Goal: Information Seeking & Learning: Learn about a topic

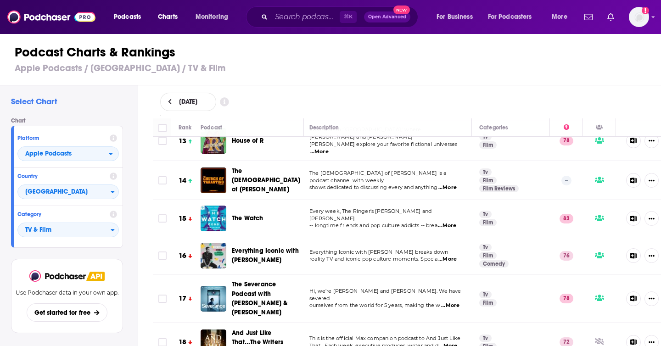
scroll to position [478, 2]
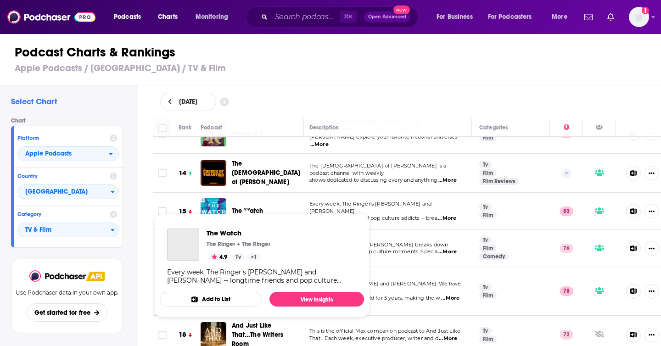
click at [256, 207] on span "The Watch" at bounding box center [248, 211] width 32 height 8
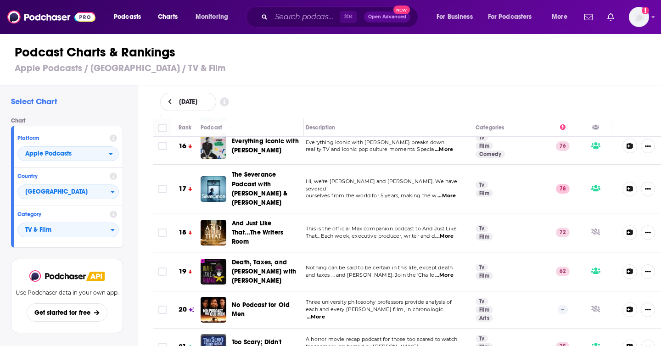
scroll to position [597, 6]
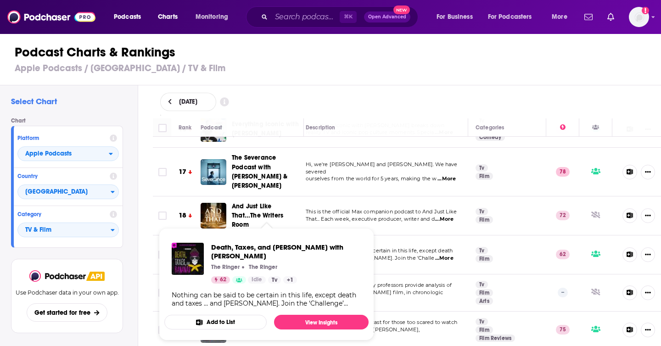
click at [279, 234] on span "Death, Taxes, and Bananas with Johnny Bananas The Ringer The Ringer 62 Idle Tv …" at bounding box center [266, 284] width 204 height 112
click at [264, 249] on span "Death, Taxes, and Bananas with Johnny Bananas" at bounding box center [286, 251] width 150 height 17
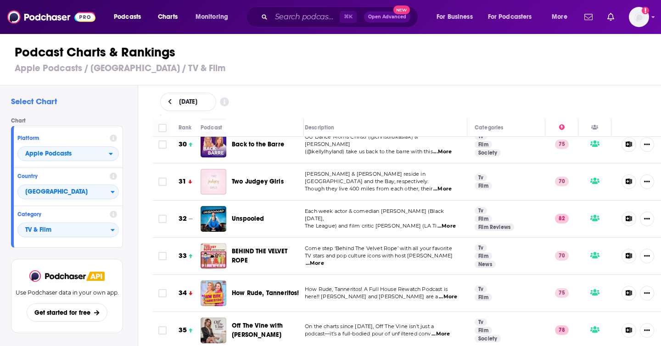
scroll to position [1120, 6]
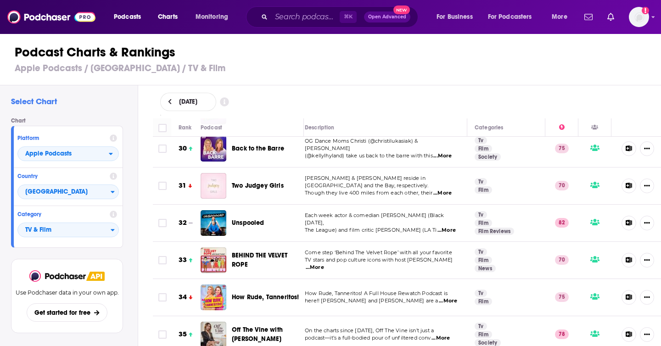
click at [270, 182] on span "Two Judgey Girls" at bounding box center [258, 186] width 52 height 8
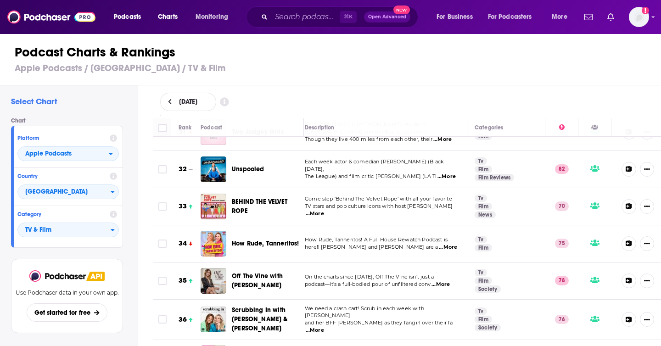
scroll to position [1175, 6]
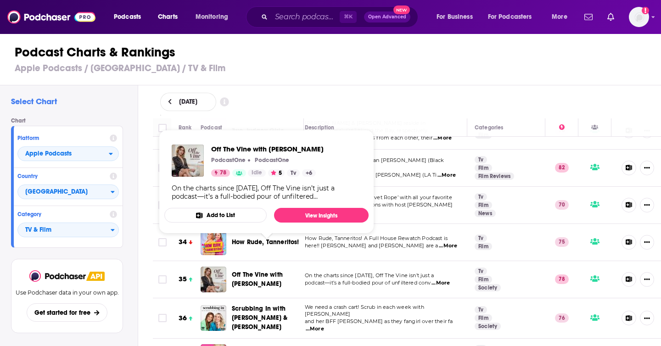
click at [251, 270] on span "Off The Vine with Kaitlyn Bristowe" at bounding box center [267, 279] width 70 height 18
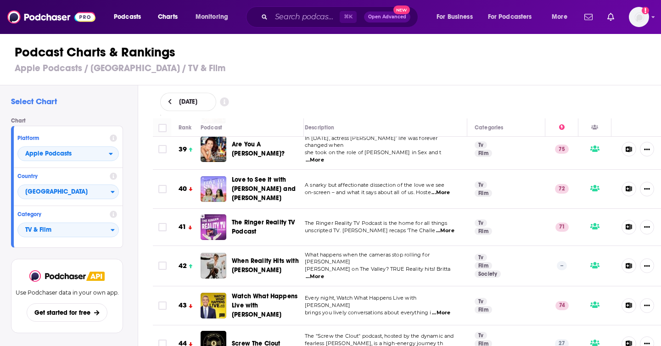
scroll to position [1475, 6]
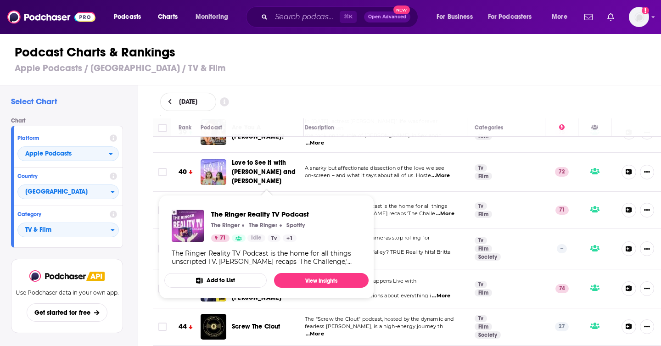
click at [276, 202] on span "The Ringer Reality TV Podcast" at bounding box center [263, 210] width 63 height 17
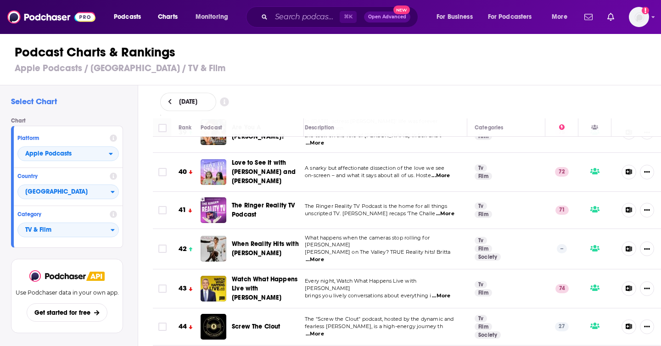
click at [276, 240] on span "When Reality Hits with Brittany Cartwright" at bounding box center [265, 248] width 67 height 17
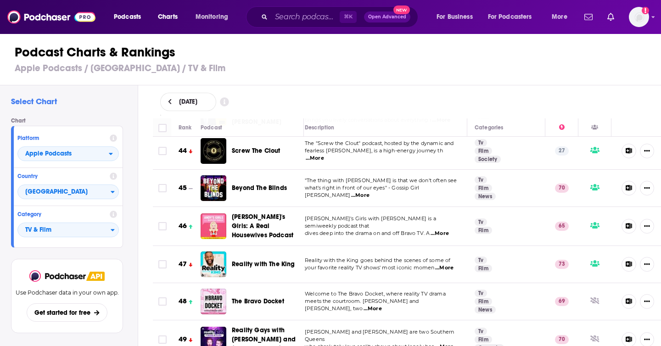
scroll to position [1662, 6]
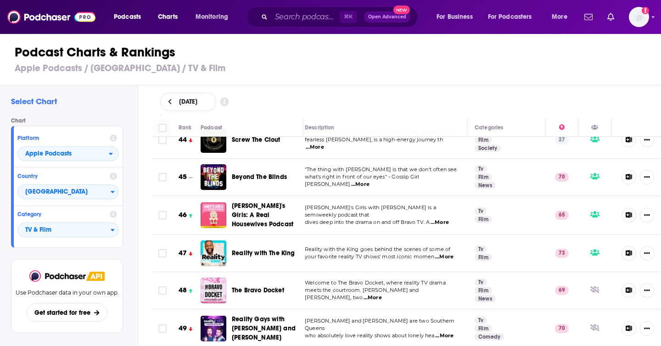
click at [262, 286] on span "The Bravo Docket" at bounding box center [258, 290] width 52 height 8
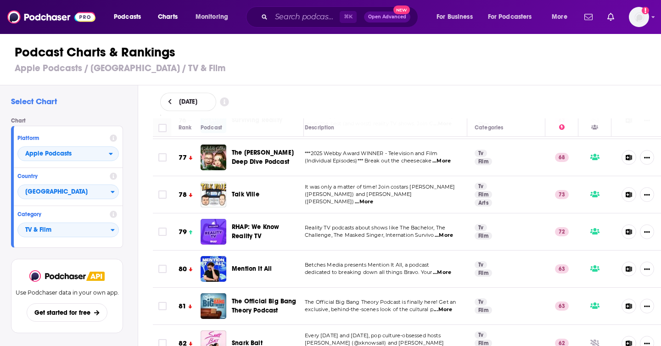
scroll to position [2915, 6]
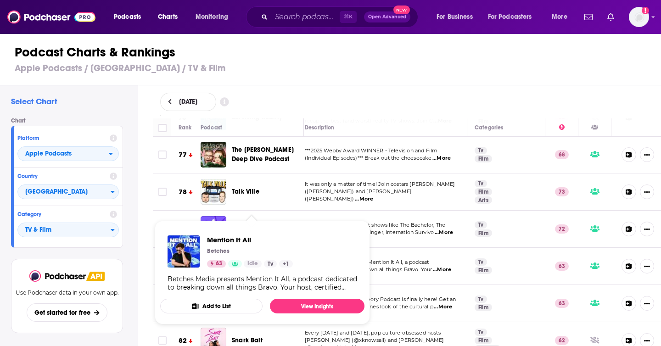
click at [268, 262] on span "Mention It All" at bounding box center [252, 266] width 40 height 8
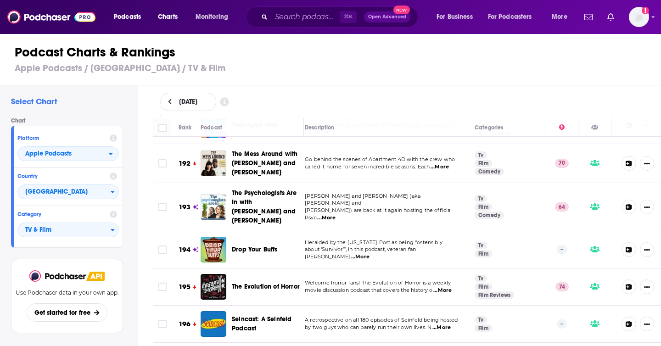
scroll to position [7317, 6]
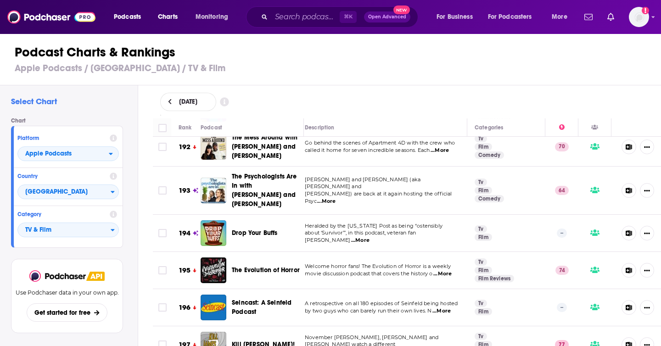
click at [393, 115] on div "August 18, 2025" at bounding box center [407, 101] width 523 height 33
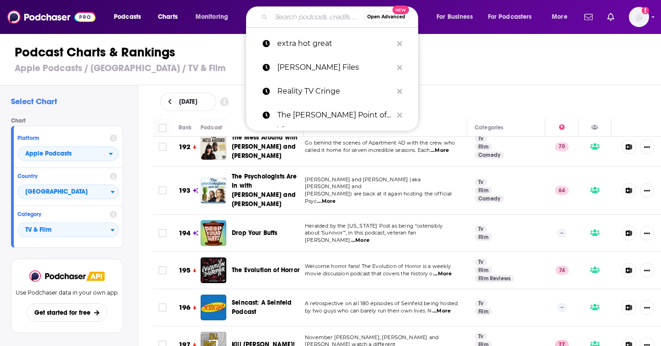
click at [319, 16] on input "Search podcasts, credits, & more..." at bounding box center [317, 17] width 92 height 15
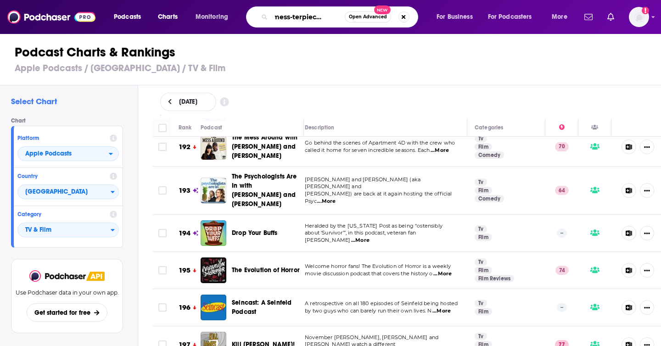
type input "hot mess-terpiece theatre"
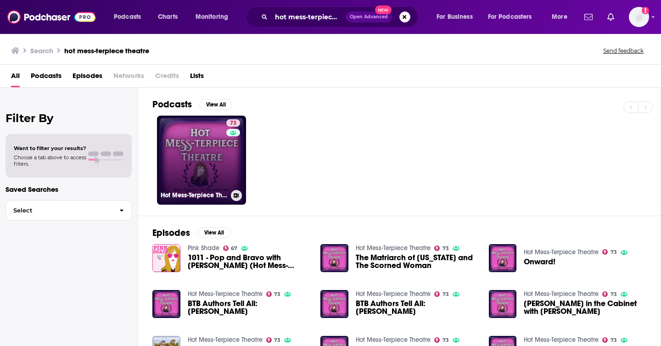
click at [206, 167] on link "73 Hot Mess-Terpiece Theatre" at bounding box center [201, 160] width 89 height 89
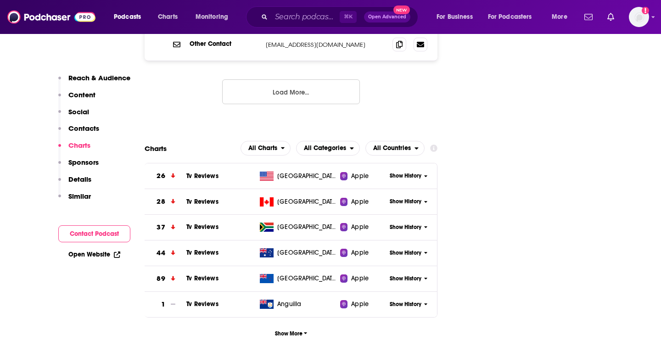
scroll to position [1128, 0]
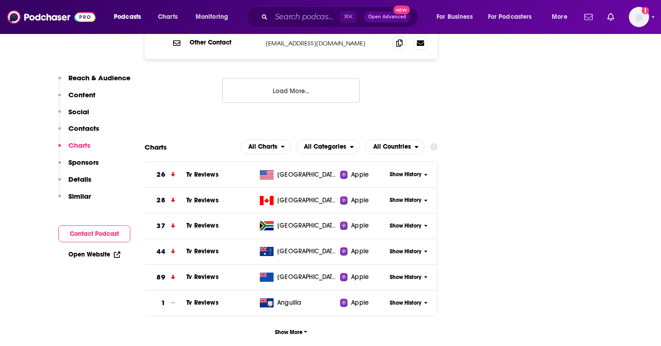
click at [406, 171] on span "Show History" at bounding box center [406, 175] width 32 height 8
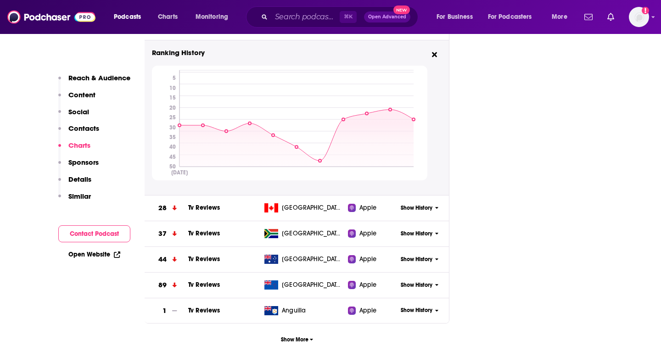
scroll to position [1301, 0]
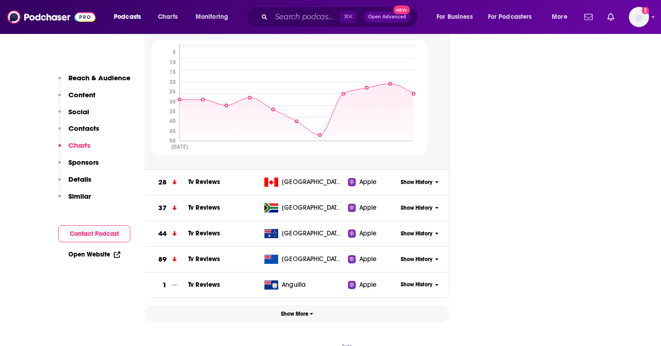
click at [289, 311] on span "Show More" at bounding box center [297, 314] width 33 height 6
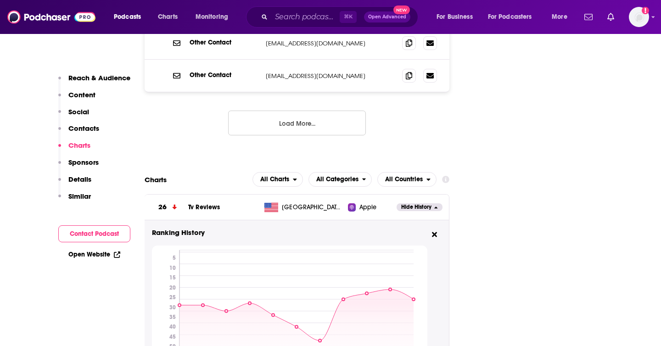
scroll to position [1095, 0]
click at [354, 177] on span "All Categories" at bounding box center [337, 180] width 42 height 6
click at [406, 177] on span "All Countries" at bounding box center [404, 180] width 38 height 6
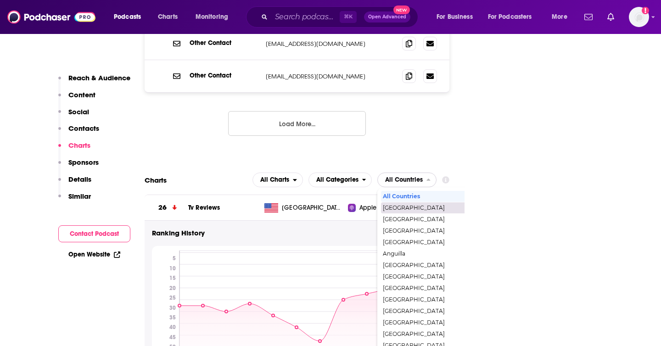
click at [403, 205] on span "[GEOGRAPHIC_DATA]" at bounding box center [446, 208] width 127 height 6
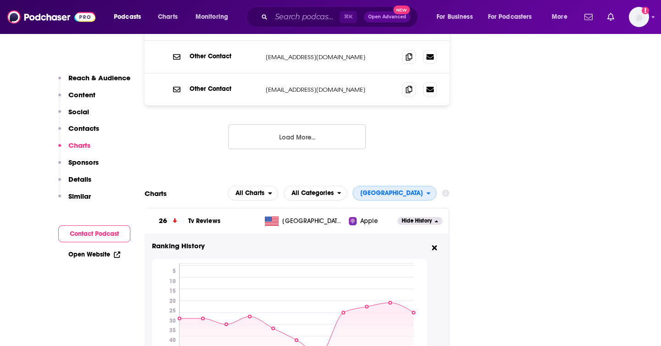
scroll to position [1086, 0]
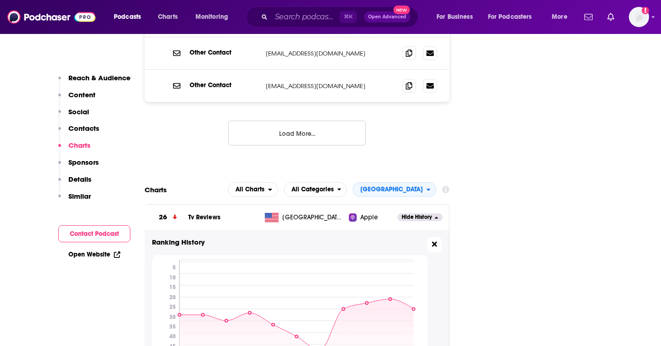
click at [431, 237] on button at bounding box center [434, 244] width 14 height 15
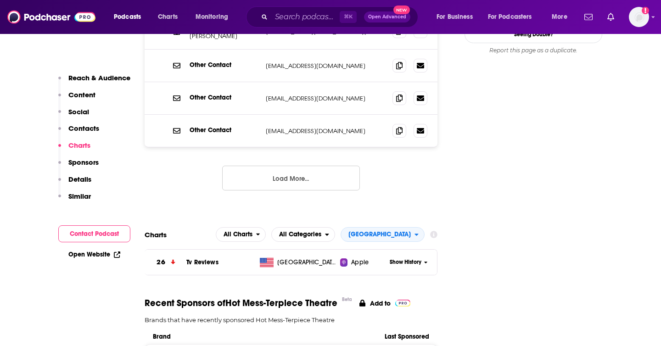
scroll to position [1033, 0]
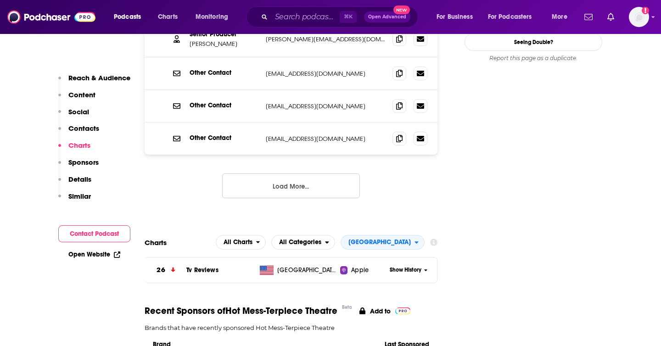
click at [410, 266] on span "Show History" at bounding box center [406, 270] width 32 height 8
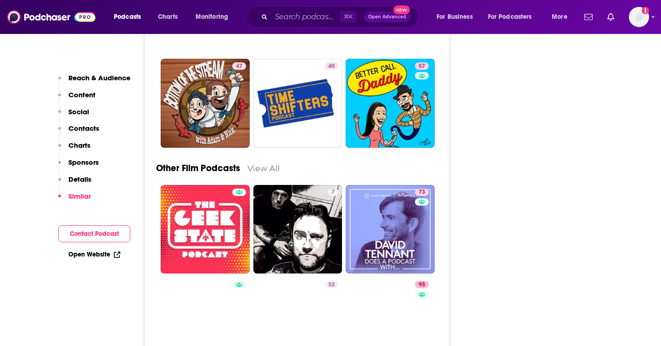
scroll to position [3300, 0]
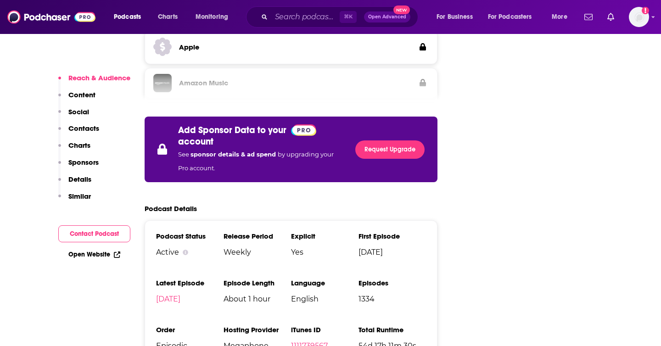
scroll to position [1368, 0]
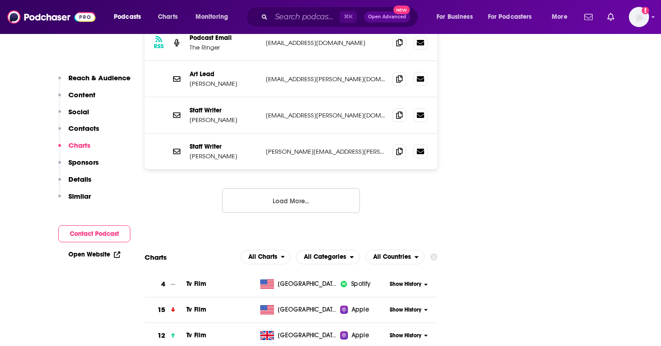
click at [88, 94] on p "Content" at bounding box center [81, 94] width 27 height 9
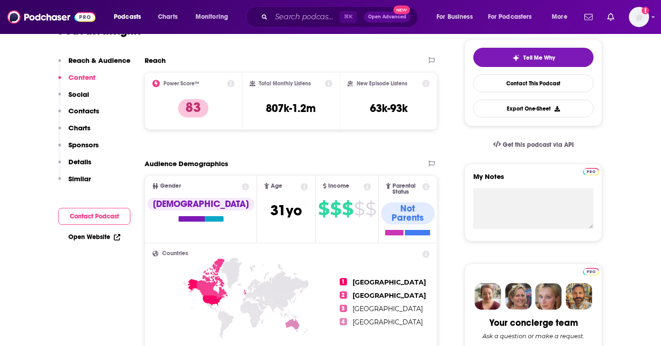
scroll to position [0, 0]
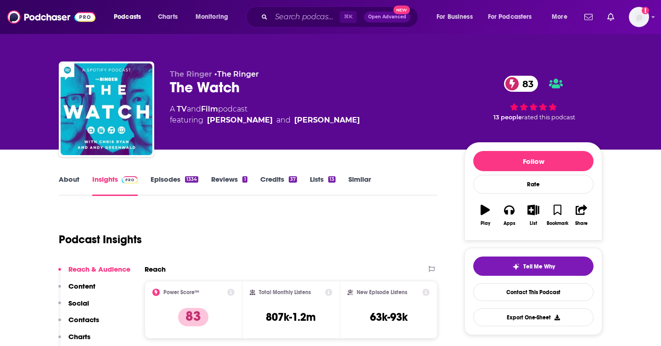
click at [183, 178] on link "Episodes 1334" at bounding box center [175, 185] width 48 height 21
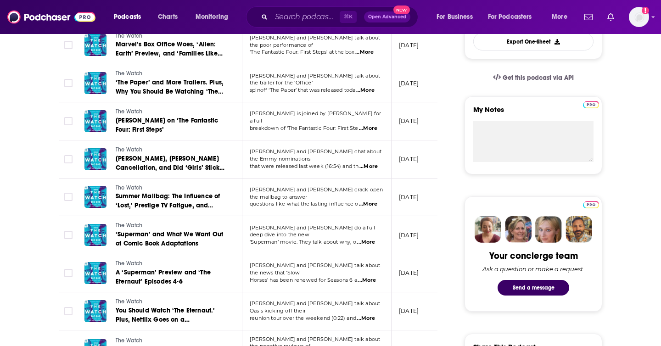
scroll to position [410, 0]
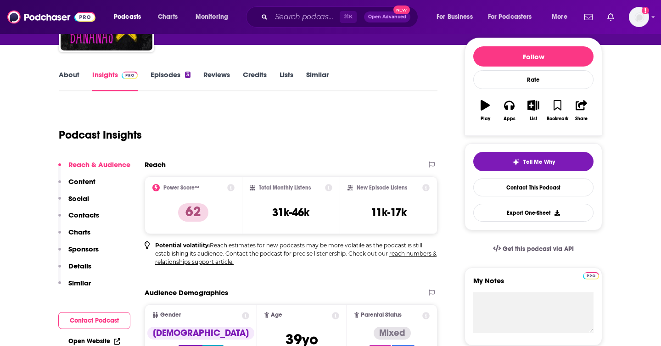
scroll to position [148, 0]
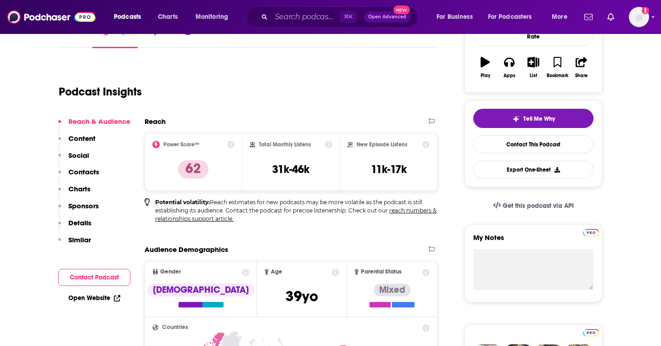
click at [90, 139] on p "Content" at bounding box center [81, 138] width 27 height 9
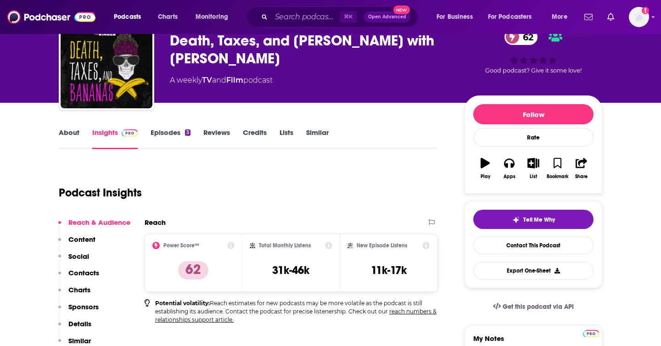
scroll to position [0, 0]
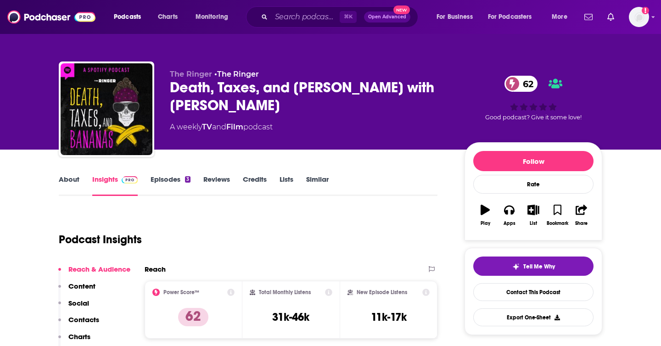
click at [73, 179] on link "About" at bounding box center [69, 185] width 21 height 21
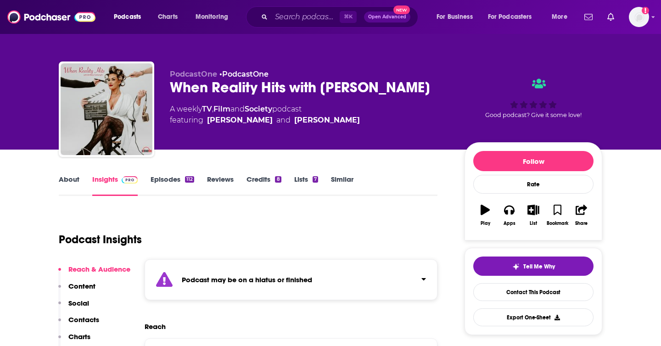
click at [167, 182] on link "Episodes 112" at bounding box center [173, 185] width 44 height 21
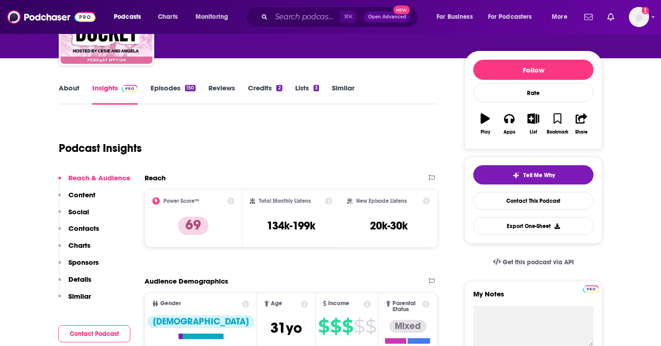
scroll to position [111, 0]
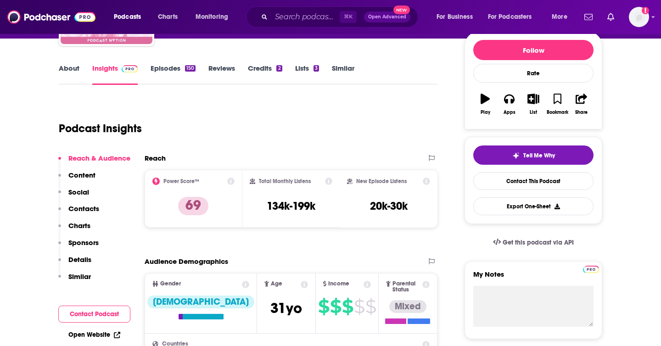
click at [171, 68] on link "Episodes 150" at bounding box center [173, 74] width 45 height 21
